Goal: Task Accomplishment & Management: Use online tool/utility

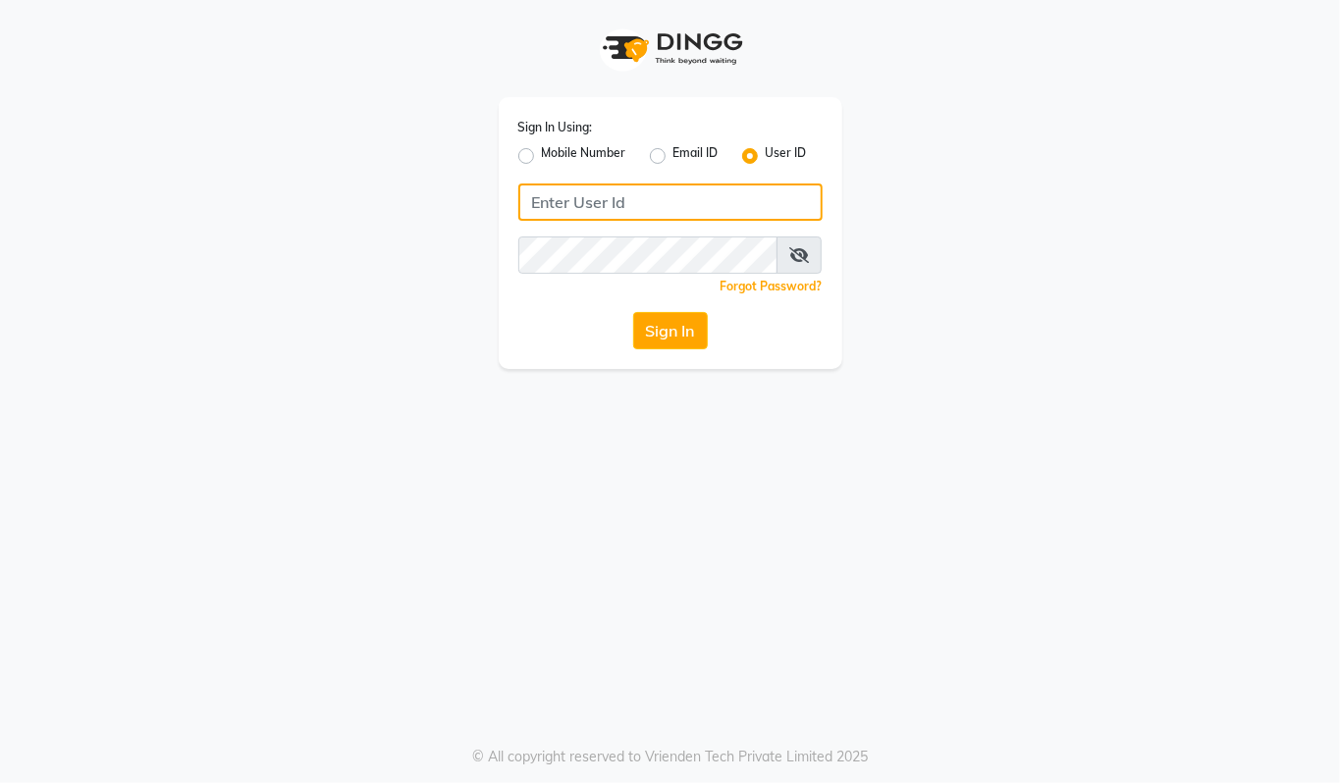
type input "94494097201"
click at [542, 153] on label "Mobile Number" at bounding box center [584, 156] width 84 height 24
click at [542, 153] on input "Mobile Number" at bounding box center [548, 150] width 13 height 13
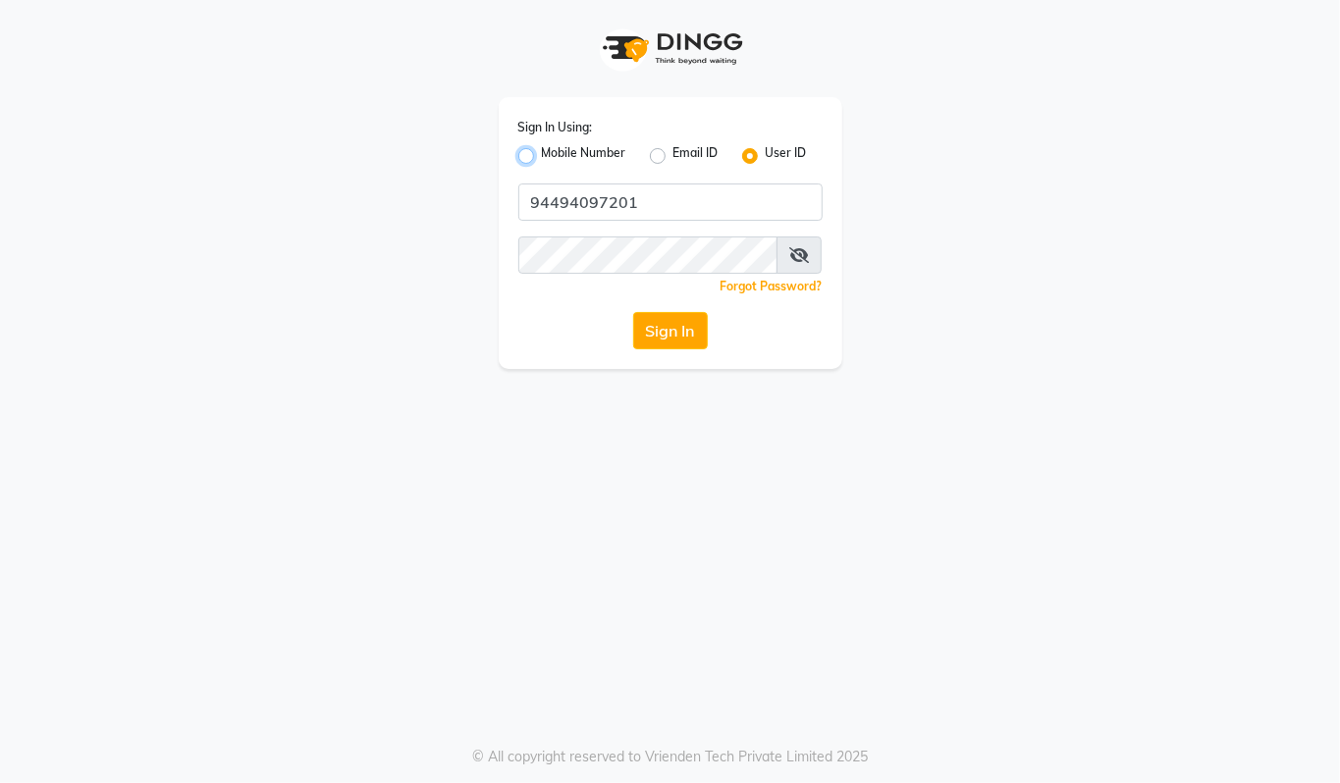
radio input "true"
radio input "false"
click at [657, 196] on input "Username" at bounding box center [703, 202] width 238 height 37
type input "94494097201"
click at [665, 331] on button "Sign In" at bounding box center [670, 330] width 75 height 37
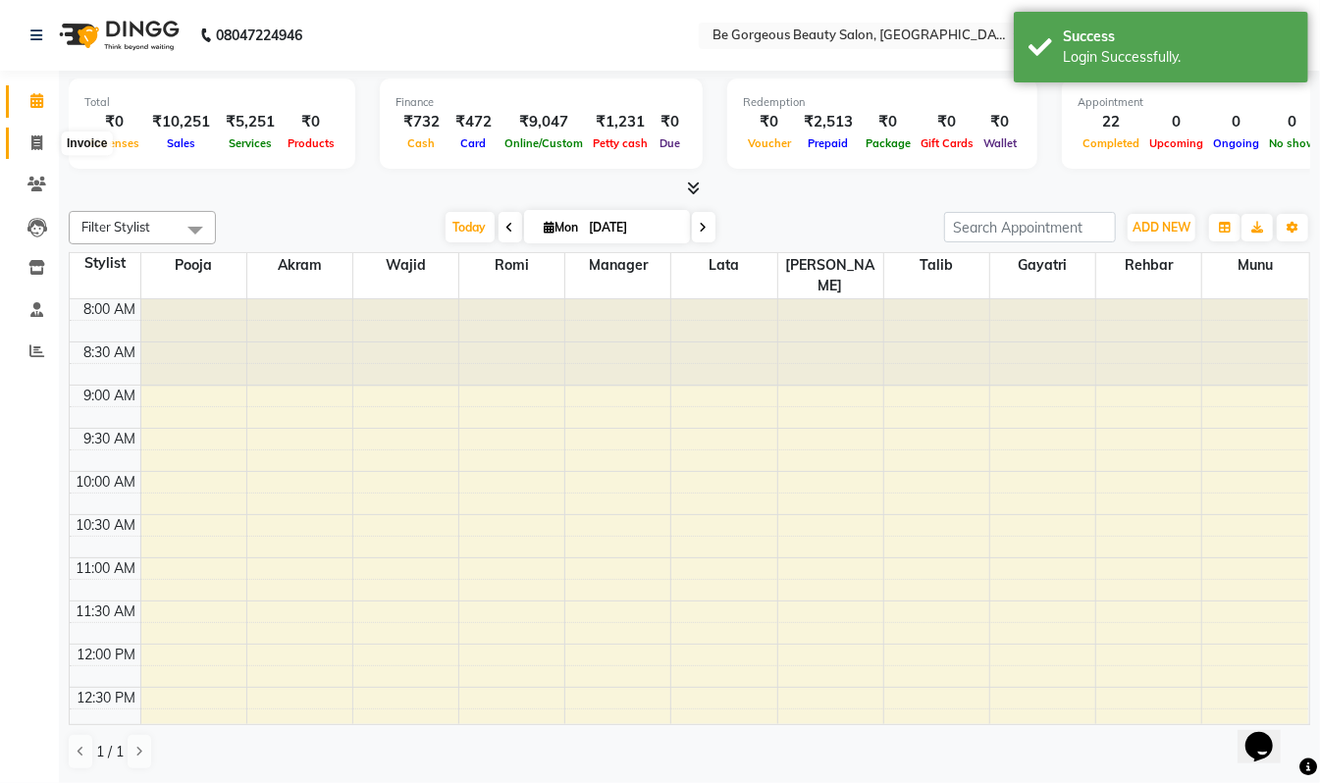
click at [32, 137] on icon at bounding box center [36, 142] width 11 height 15
select select "5405"
select select "service"
